Goal: Task Accomplishment & Management: Manage account settings

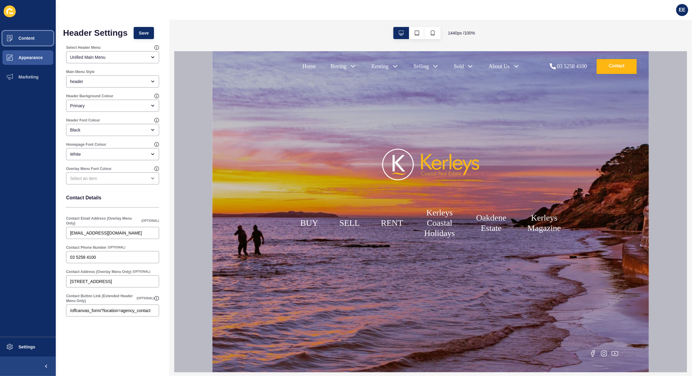
click at [25, 40] on span "Content" at bounding box center [16, 38] width 35 height 5
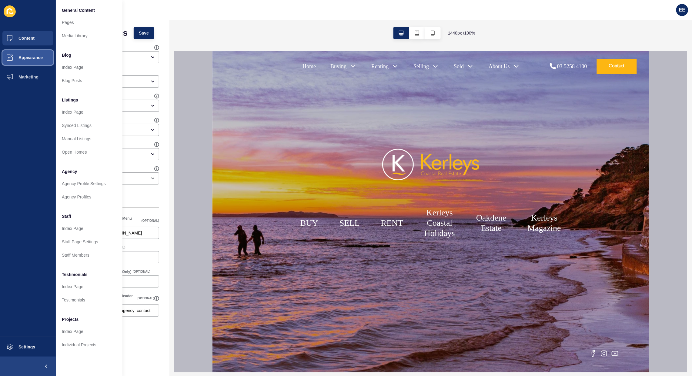
click at [30, 58] on span "Appearance" at bounding box center [21, 57] width 44 height 5
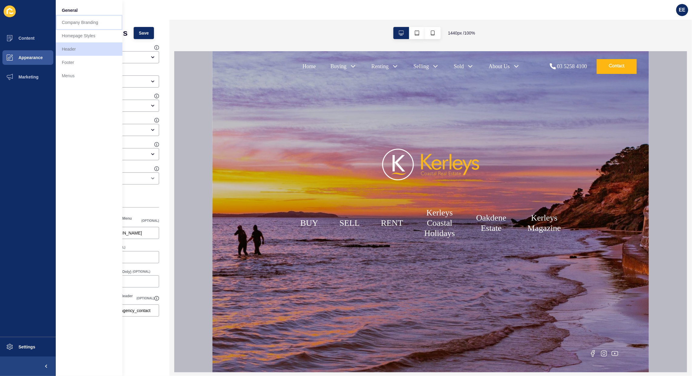
click at [78, 23] on link "Company Branding" at bounding box center [89, 22] width 67 height 13
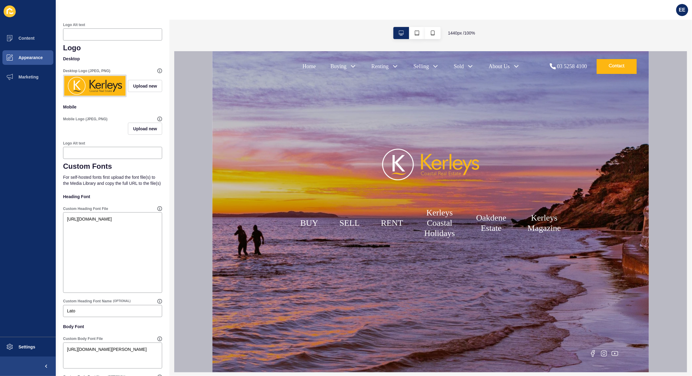
scroll to position [316, 0]
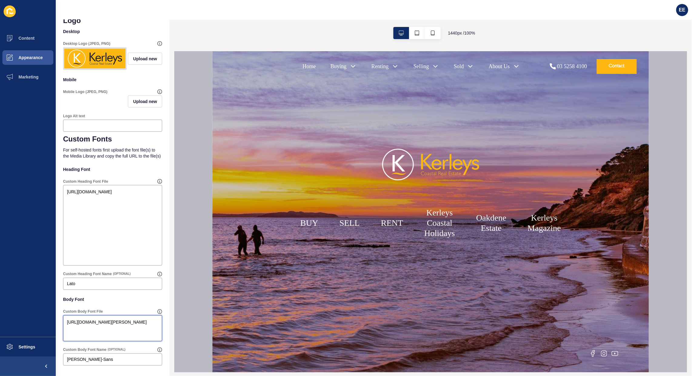
click at [119, 336] on textarea "[URL][DOMAIN_NAME][PERSON_NAME]" at bounding box center [112, 328] width 97 height 24
drag, startPoint x: 117, startPoint y: 335, endPoint x: 50, endPoint y: 323, distance: 68.4
click at [50, 323] on div "Content Appearance Marketing Settings EE Company Branding Save Customise your S…" at bounding box center [346, 188] width 692 height 376
click at [23, 40] on span "Content" at bounding box center [16, 38] width 35 height 5
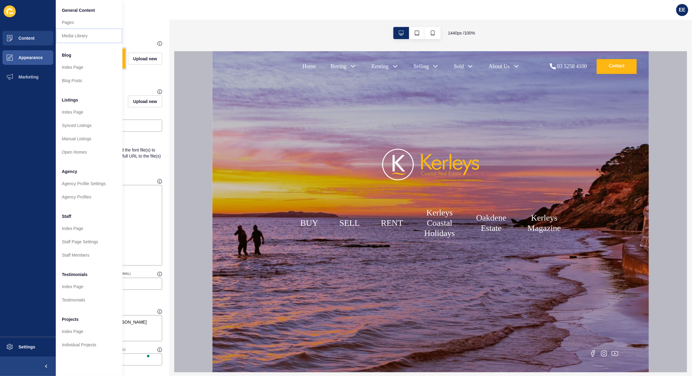
click at [76, 37] on link "Media Library" at bounding box center [89, 35] width 67 height 13
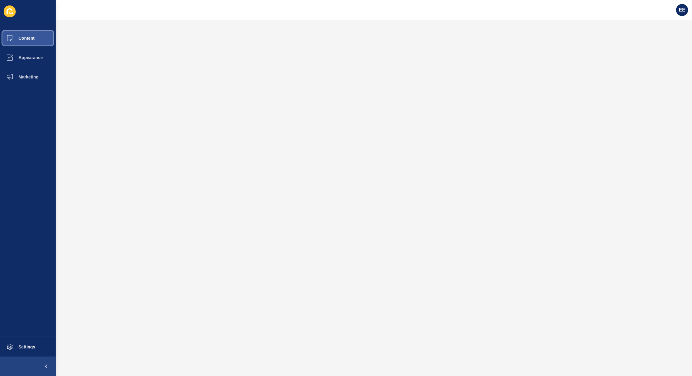
click at [33, 36] on span "Content" at bounding box center [16, 38] width 35 height 5
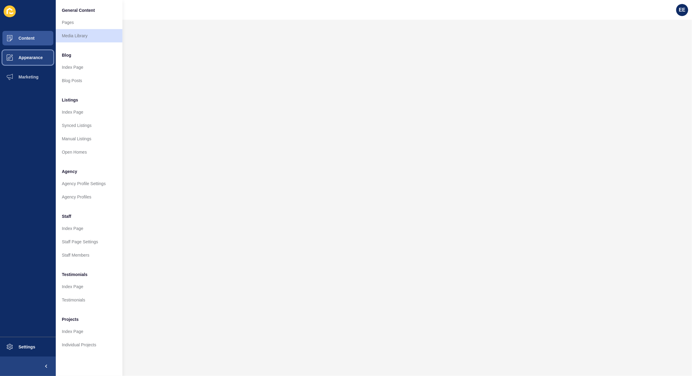
click at [25, 57] on span "Appearance" at bounding box center [21, 57] width 44 height 5
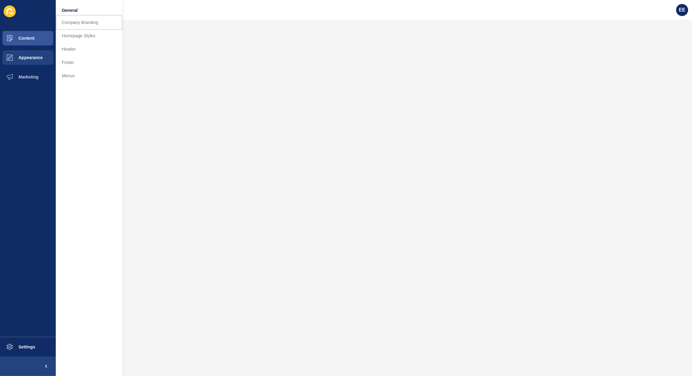
click at [70, 22] on link "Company Branding" at bounding box center [89, 22] width 67 height 13
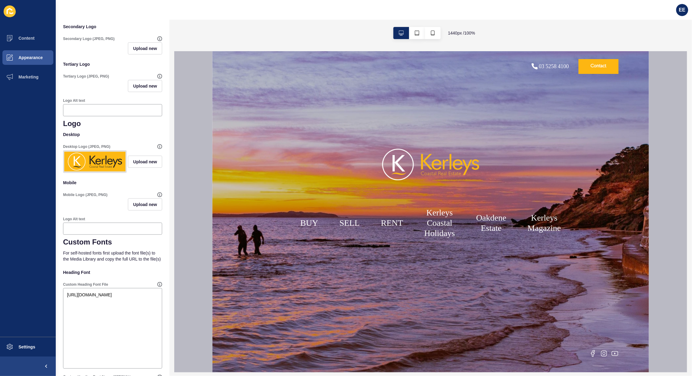
scroll to position [316, 0]
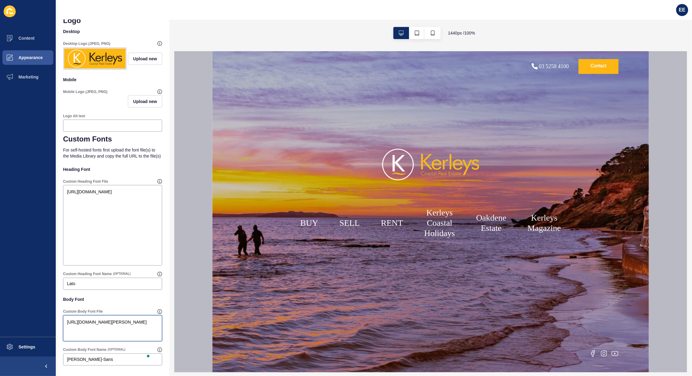
drag, startPoint x: 113, startPoint y: 334, endPoint x: 55, endPoint y: 319, distance: 60.4
click at [55, 319] on div "Content Appearance Marketing Settings EE Company Branding Save Customise your S…" at bounding box center [346, 188] width 692 height 376
click at [91, 355] on div "[PERSON_NAME]-Sans" at bounding box center [112, 360] width 99 height 12
drag, startPoint x: 88, startPoint y: 360, endPoint x: 35, endPoint y: 360, distance: 53.0
click at [35, 360] on div "Content Appearance Marketing Settings EE Company Branding Save Customise your S…" at bounding box center [346, 188] width 692 height 376
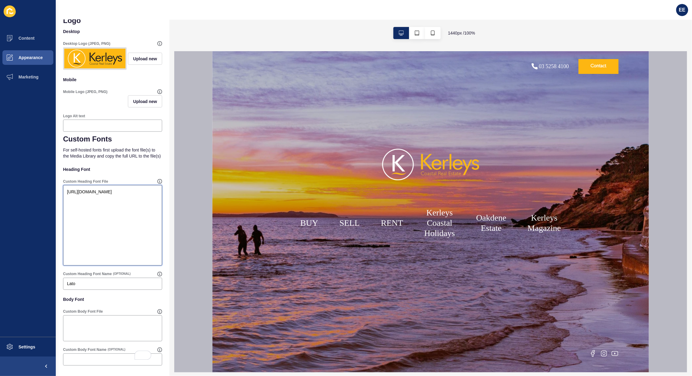
drag, startPoint x: 122, startPoint y: 260, endPoint x: 137, endPoint y: 258, distance: 15.9
click at [123, 259] on textarea "[URL][DOMAIN_NAME]" at bounding box center [112, 225] width 97 height 79
drag, startPoint x: 137, startPoint y: 258, endPoint x: 62, endPoint y: 182, distance: 107.2
click at [62, 182] on div "Company Branding Save Customise your Siteloft theme with your personal branding…" at bounding box center [113, 51] width 114 height 649
click at [97, 320] on textarea "Custom Body Font File" at bounding box center [112, 328] width 97 height 24
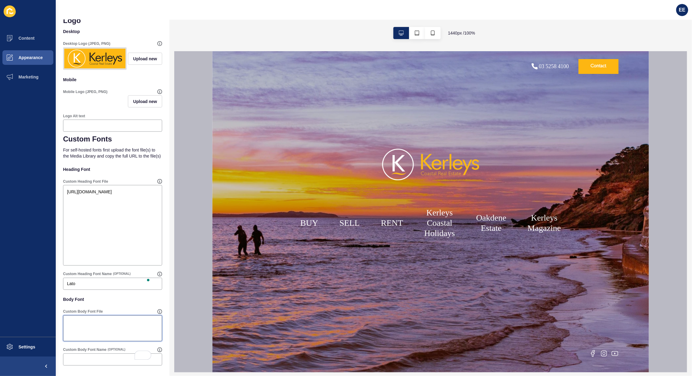
paste textarea "[URL][DOMAIN_NAME]"
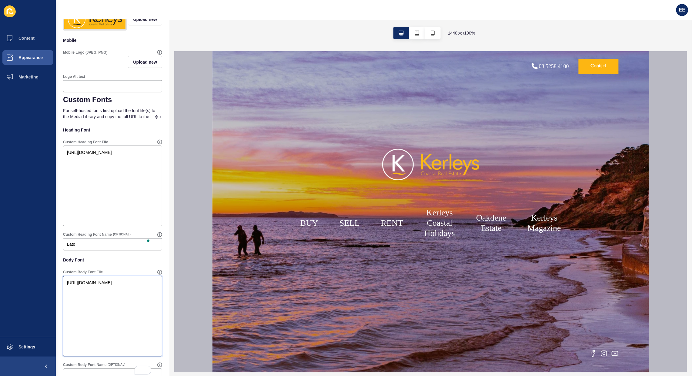
type textarea "[URL][DOMAIN_NAME]"
click at [71, 251] on div "Lato" at bounding box center [112, 245] width 99 height 12
click at [77, 248] on input "Lato" at bounding box center [112, 245] width 91 height 6
click at [72, 248] on input "Lato" at bounding box center [112, 245] width 91 height 6
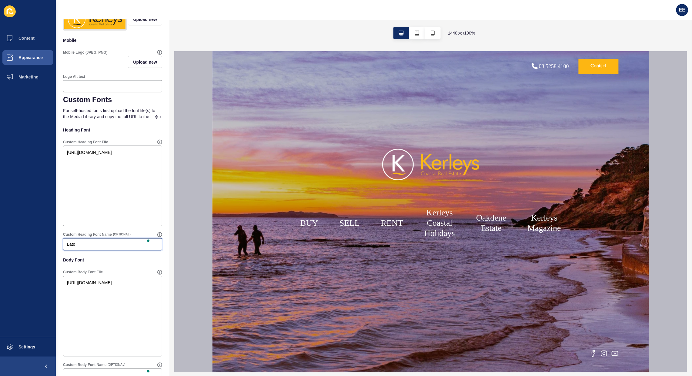
click at [72, 248] on input "Lato" at bounding box center [112, 245] width 91 height 6
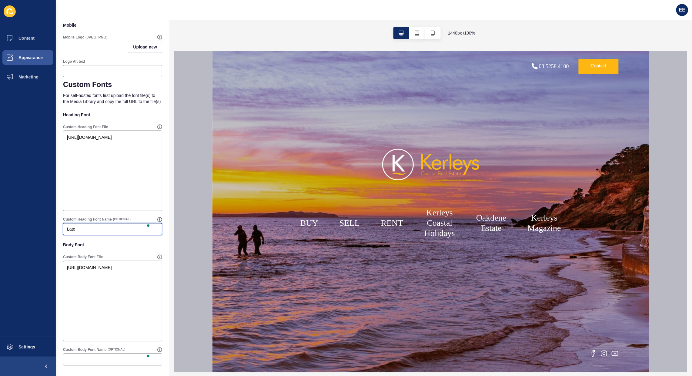
scroll to position [370, 0]
click at [83, 364] on div at bounding box center [112, 360] width 99 height 12
paste input "Lato"
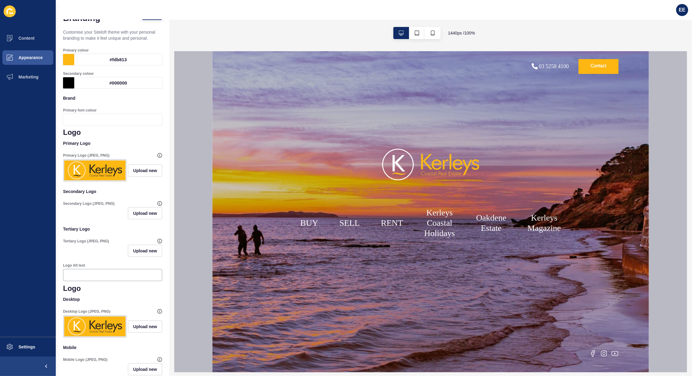
scroll to position [0, 0]
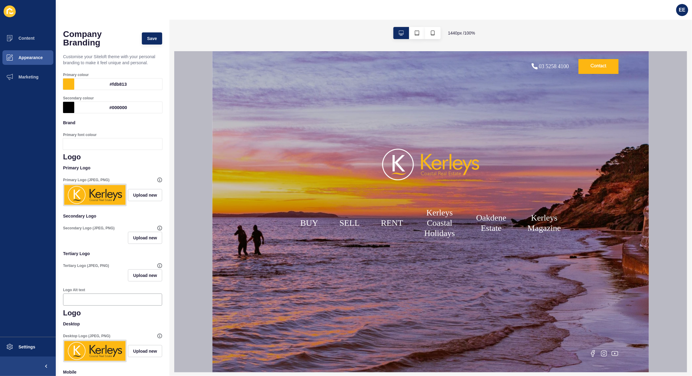
type input "Lato"
click at [147, 37] on span "Save" at bounding box center [152, 38] width 10 height 6
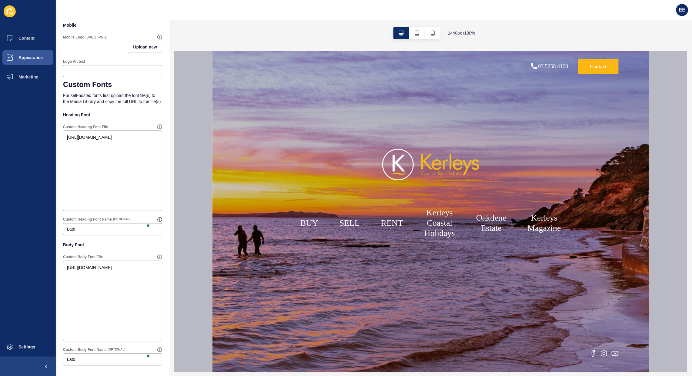
scroll to position [370, 0]
click at [110, 320] on textarea "[URL][DOMAIN_NAME]" at bounding box center [112, 301] width 97 height 79
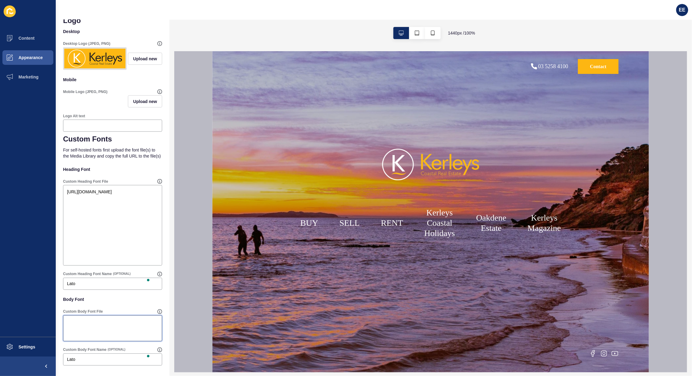
scroll to position [316, 0]
paste textarea "[URL][DOMAIN_NAME][PERSON_NAME]"
type textarea "[URL][DOMAIN_NAME][PERSON_NAME]"
click at [73, 360] on input "Lato" at bounding box center [112, 360] width 91 height 6
drag, startPoint x: 73, startPoint y: 360, endPoint x: 91, endPoint y: 361, distance: 18.5
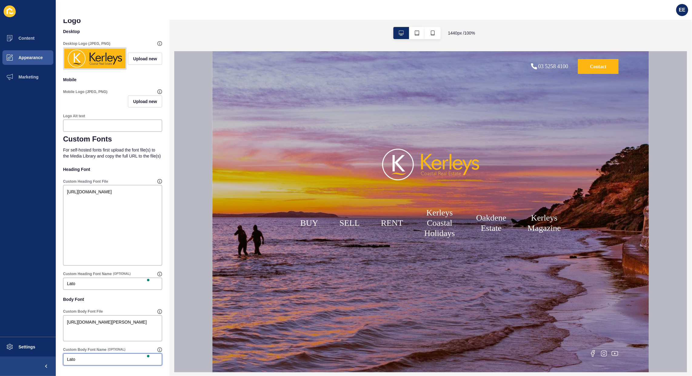
click at [72, 360] on input "Lato" at bounding box center [112, 360] width 91 height 6
paste input "[PERSON_NAME]-Sans"
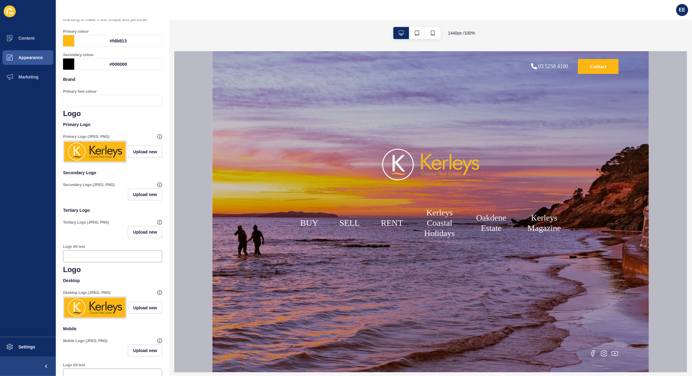
scroll to position [0, 0]
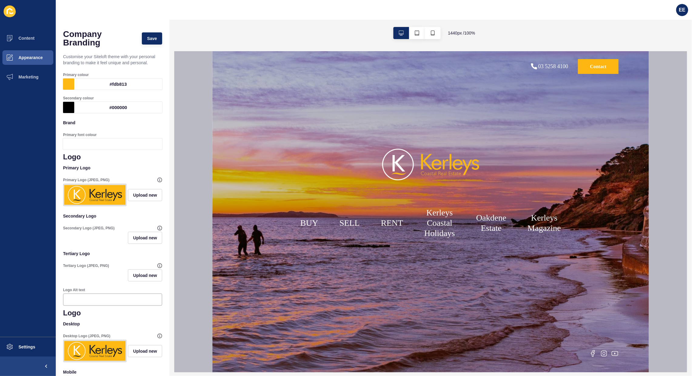
type input "[PERSON_NAME]-Sans"
click at [147, 35] on span "Save" at bounding box center [152, 38] width 10 height 6
